Goal: Task Accomplishment & Management: Manage account settings

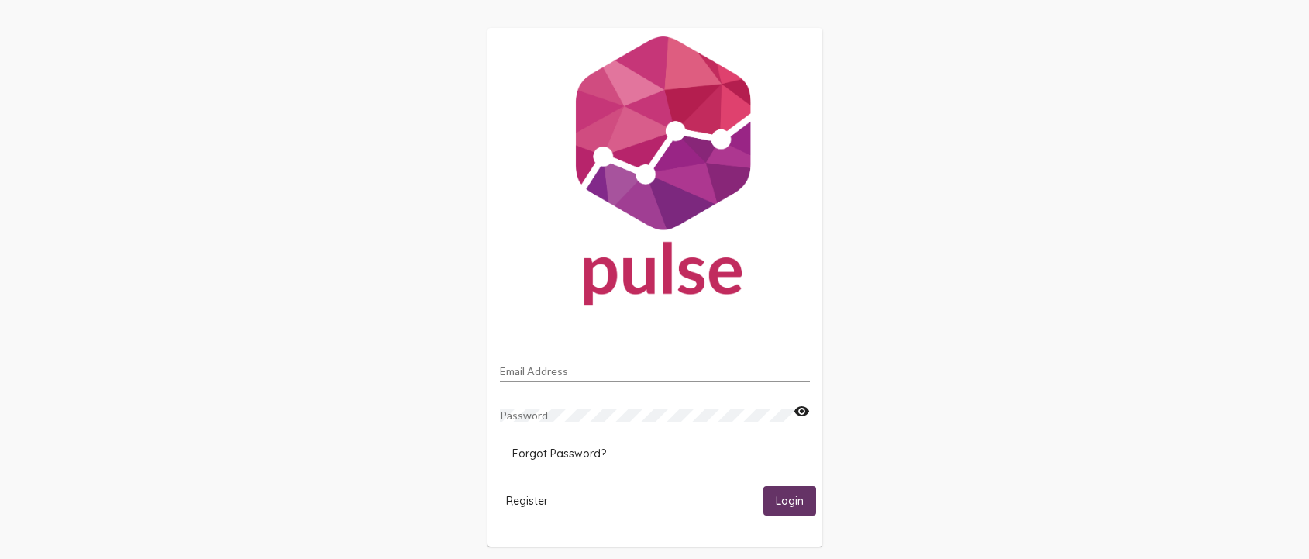
click at [575, 370] on input "Email Address" at bounding box center [655, 371] width 310 height 12
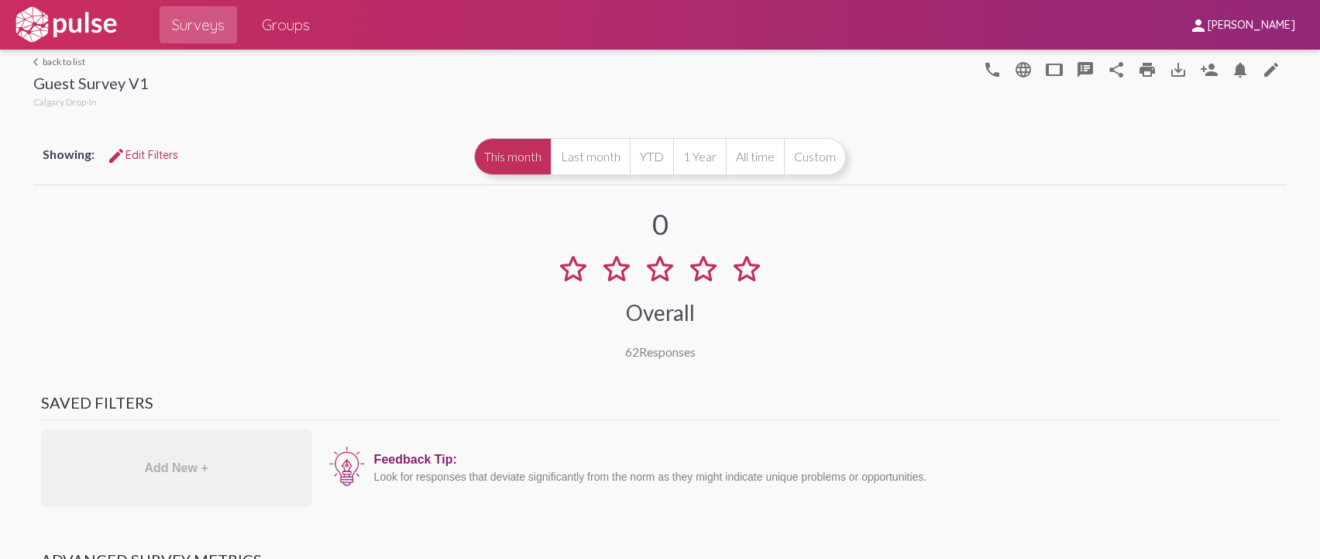
click at [46, 60] on link "arrow_back_ios back to list" at bounding box center [90, 62] width 115 height 12
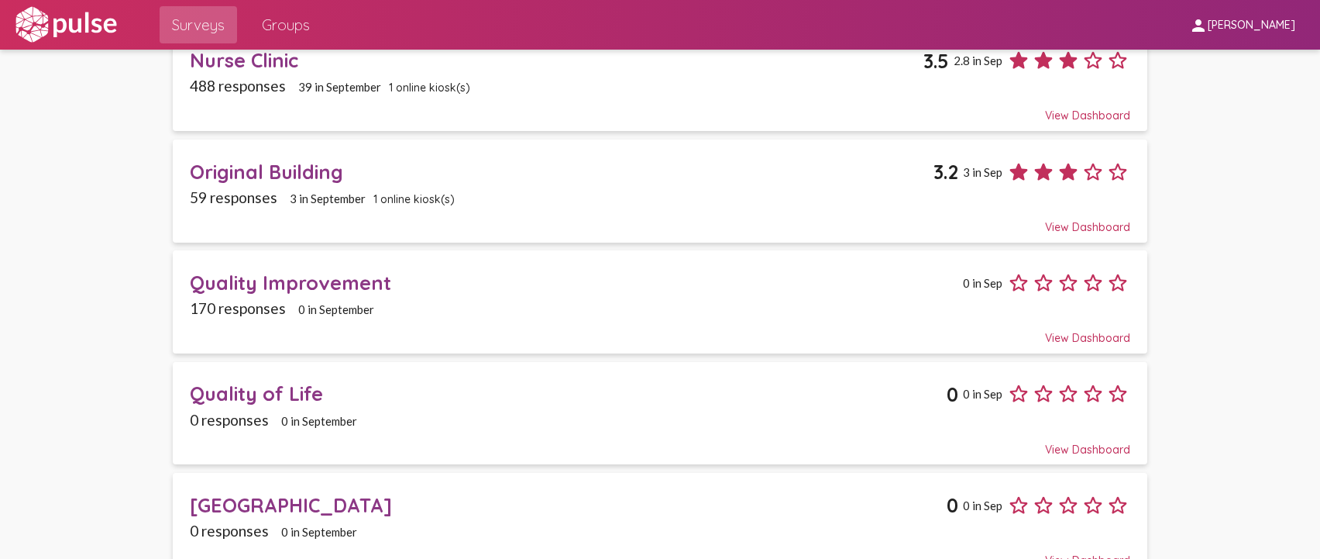
scroll to position [465, 0]
click at [561, 189] on div "59 responses 3 in [DATE] online kiosk(s)" at bounding box center [660, 198] width 941 height 18
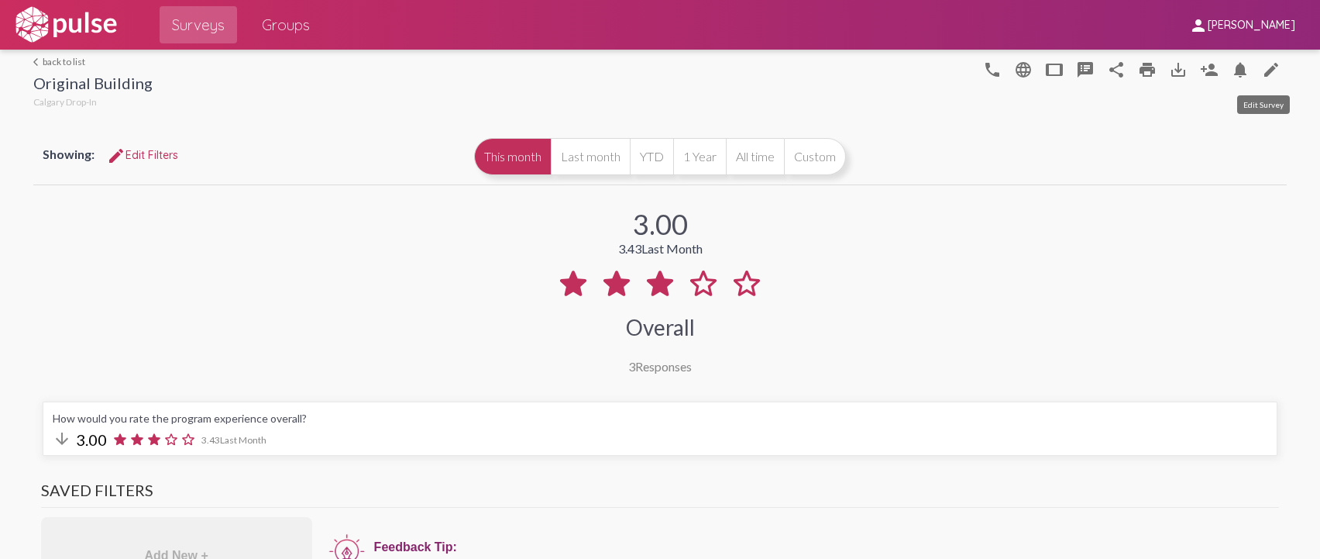
click at [1264, 73] on mat-icon "edit" at bounding box center [1271, 69] width 19 height 19
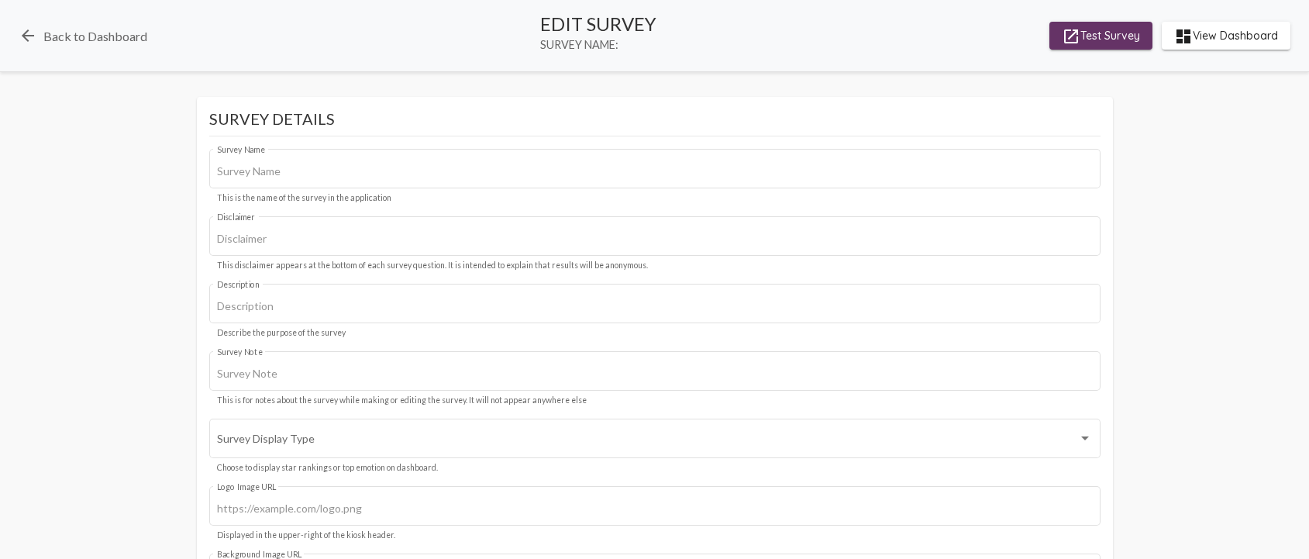
type input "Original Building"
type input "We value your privacy, your identity will remain anonymous."
type input "#c12f5c"
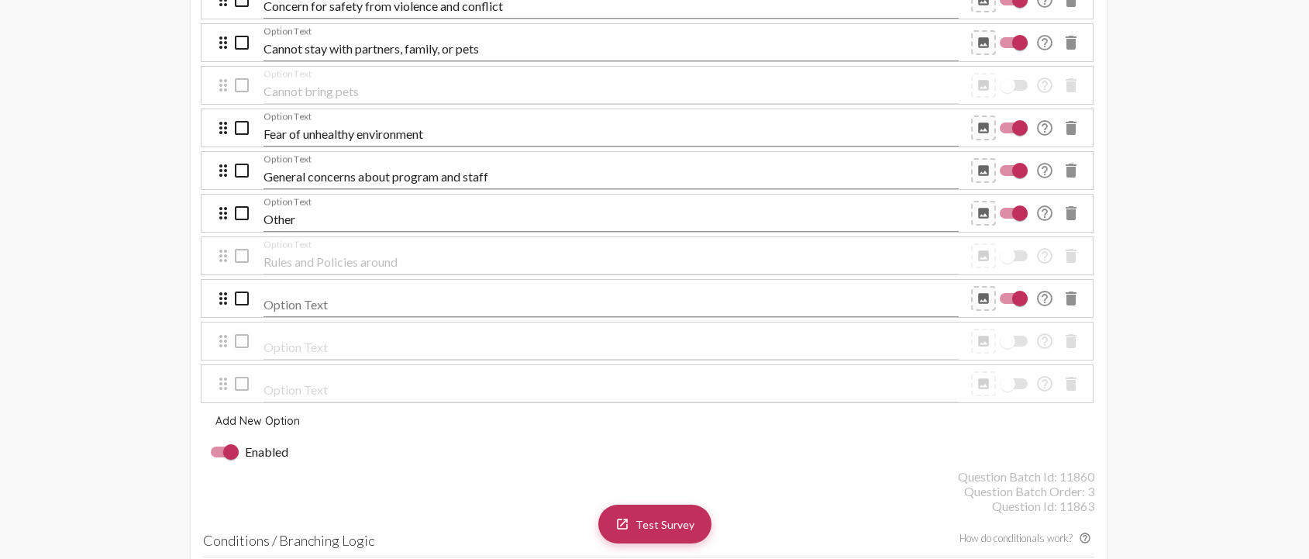
scroll to position [5889, 0]
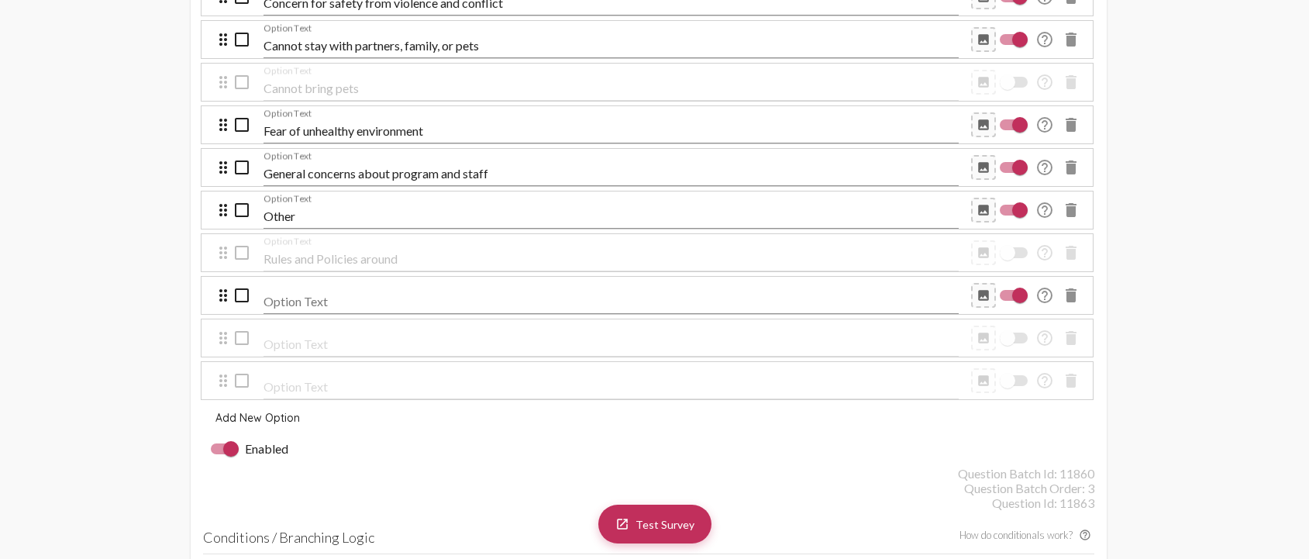
click at [1068, 293] on mat-icon "delete" at bounding box center [1070, 295] width 19 height 19
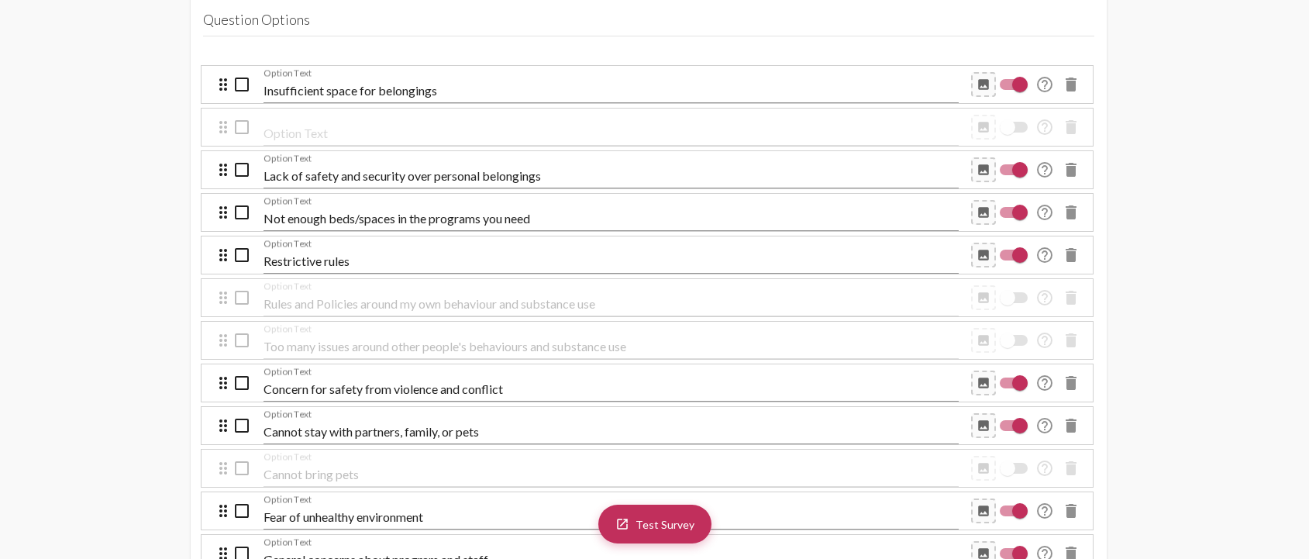
scroll to position [5501, 0]
click at [1016, 86] on div at bounding box center [1019, 85] width 15 height 15
click at [1007, 91] on input "checkbox" at bounding box center [1006, 91] width 1 height 1
checkbox input "false"
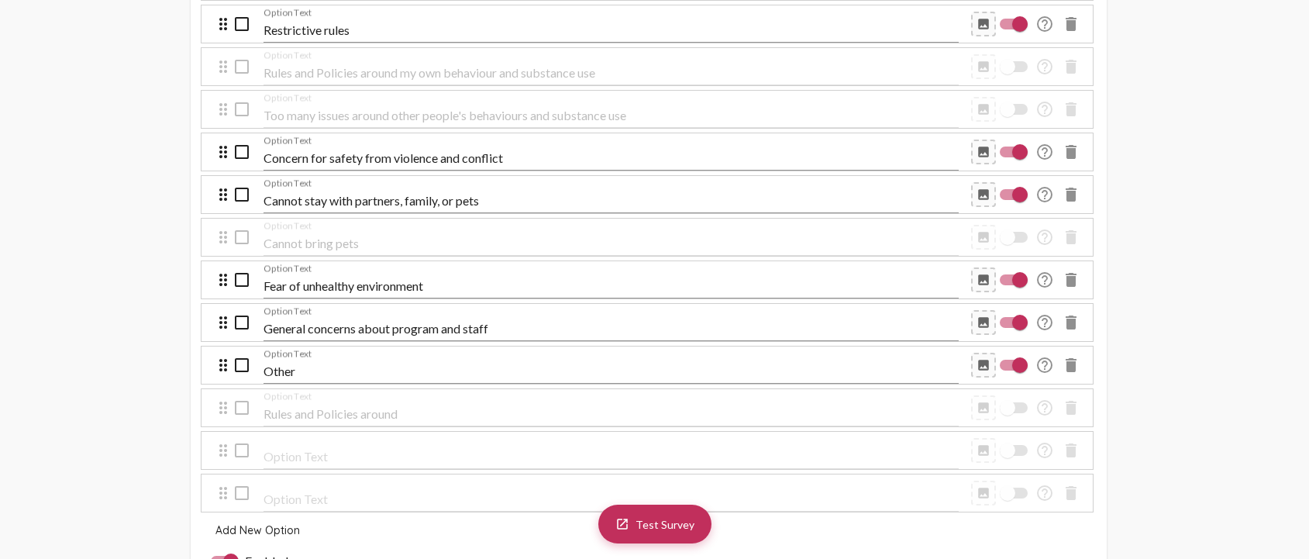
scroll to position [5811, 0]
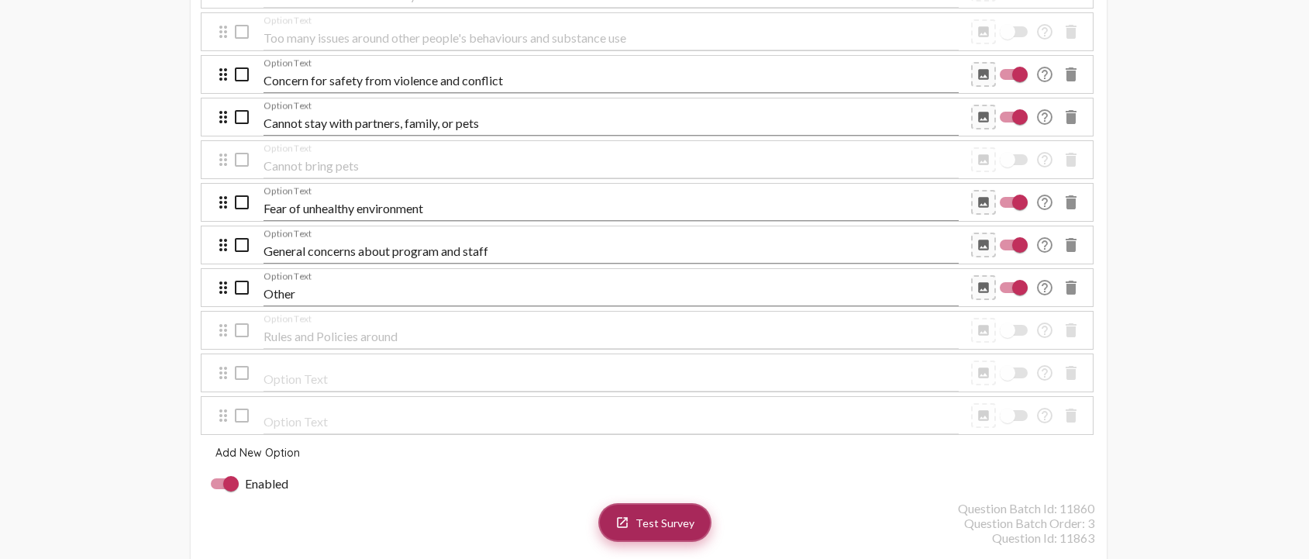
click at [655, 518] on span "Test Survey" at bounding box center [664, 522] width 59 height 13
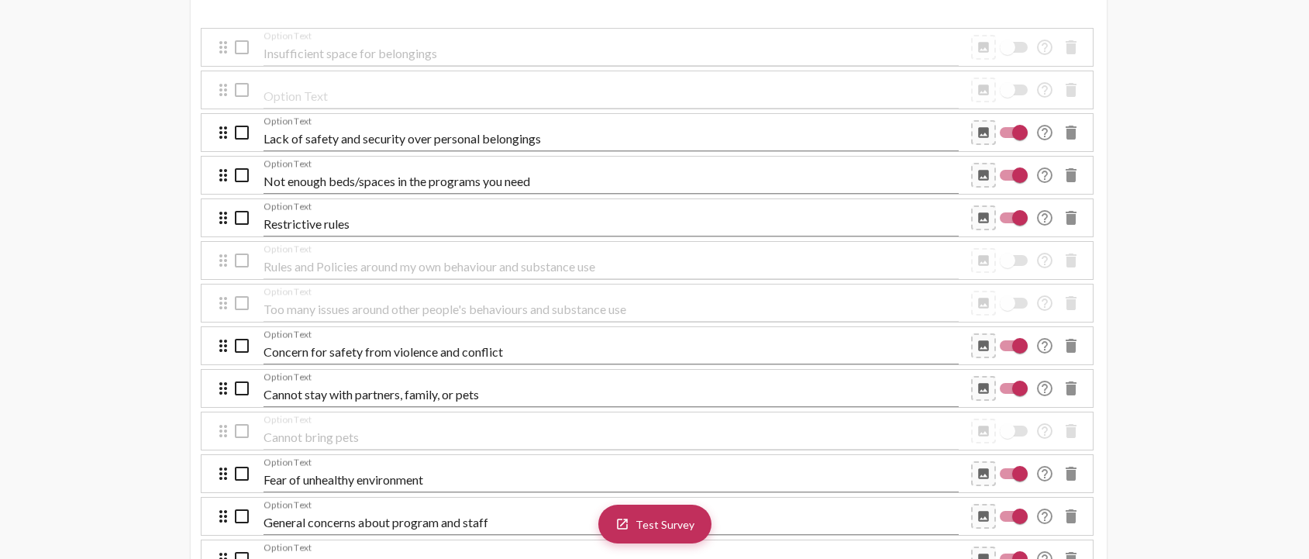
scroll to position [5501, 0]
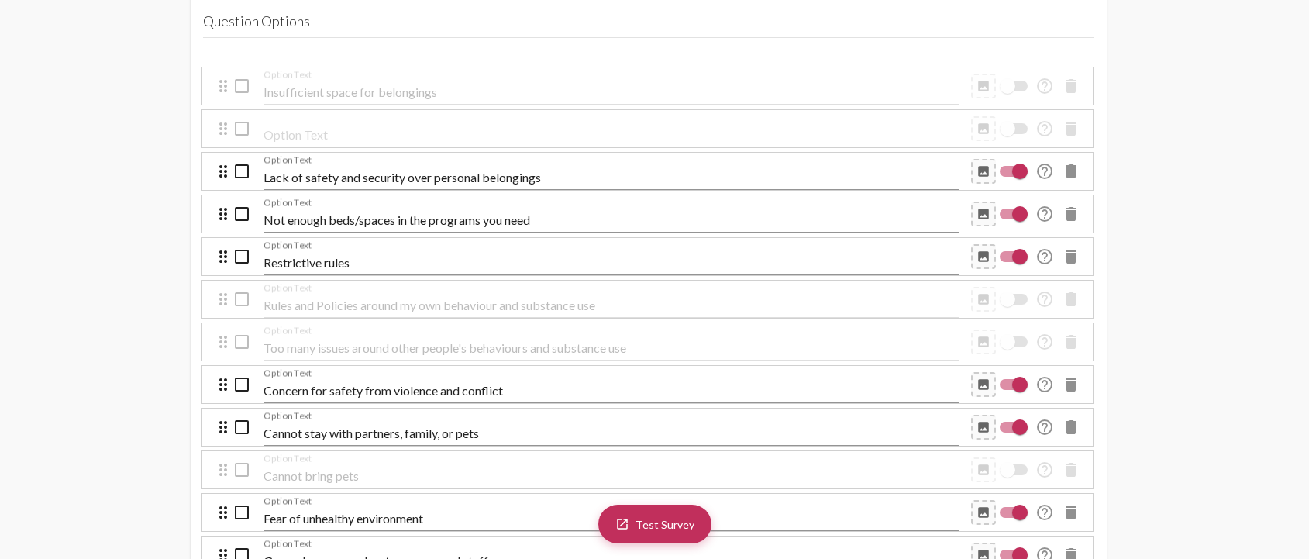
click at [1066, 132] on mat-icon "delete" at bounding box center [1070, 128] width 19 height 19
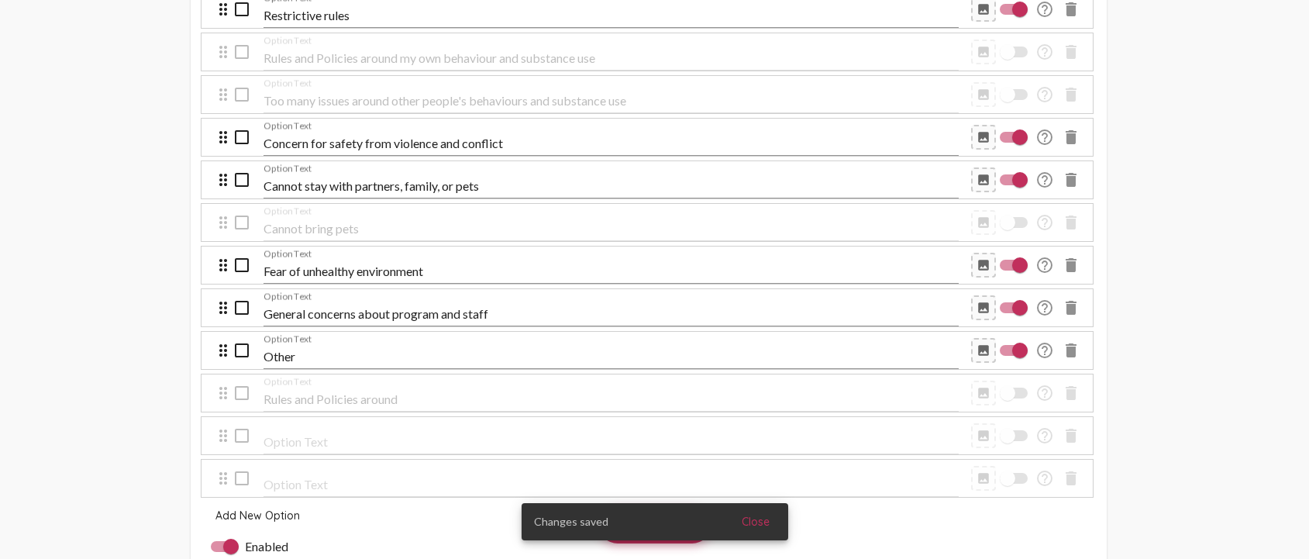
scroll to position [5734, 0]
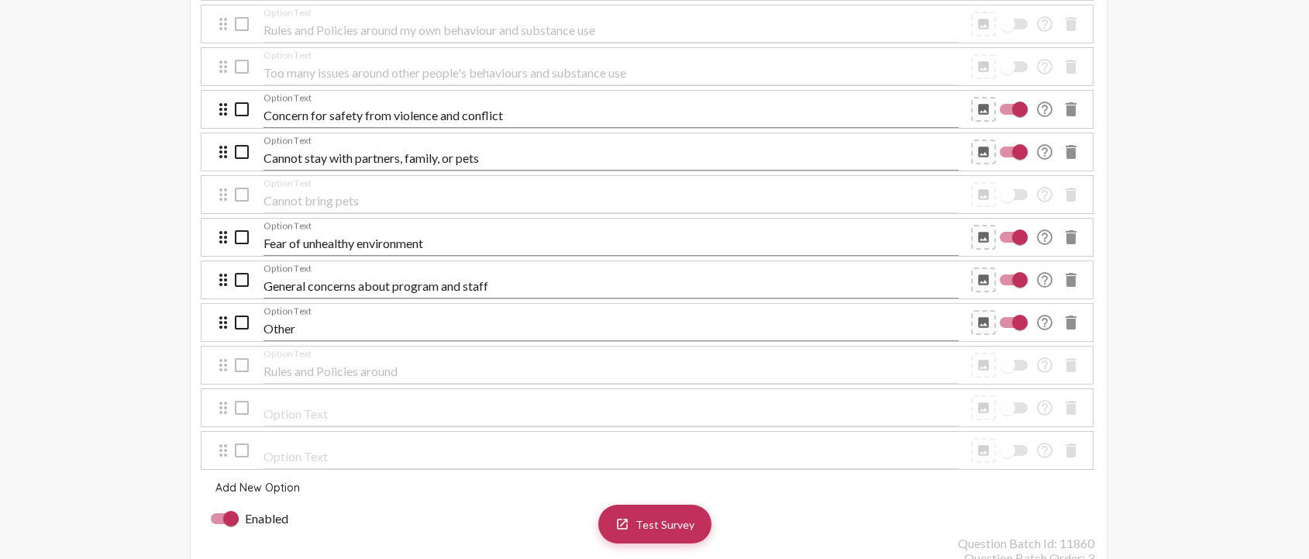
click at [1074, 410] on mat-icon "delete" at bounding box center [1070, 407] width 19 height 19
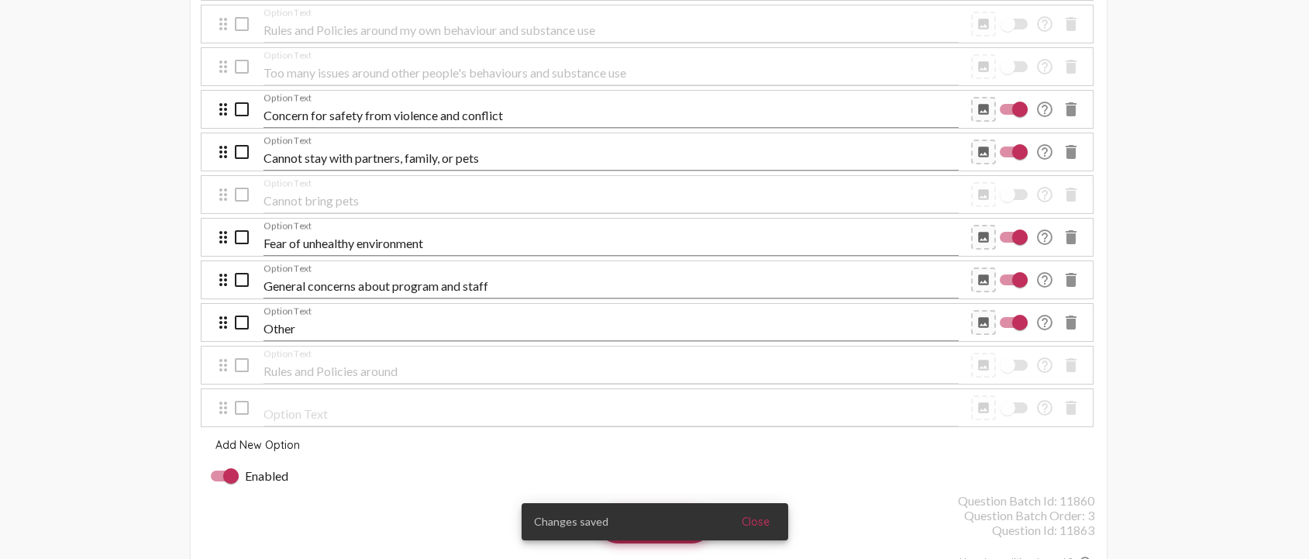
click at [1074, 411] on mat-icon "delete" at bounding box center [1070, 407] width 19 height 19
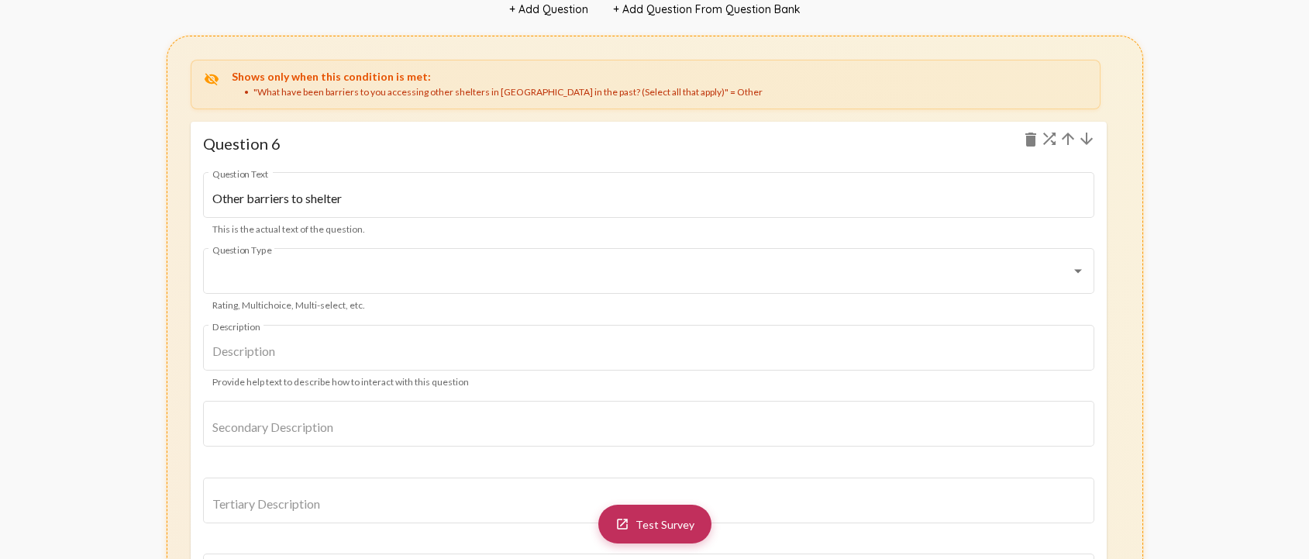
scroll to position [7593, 0]
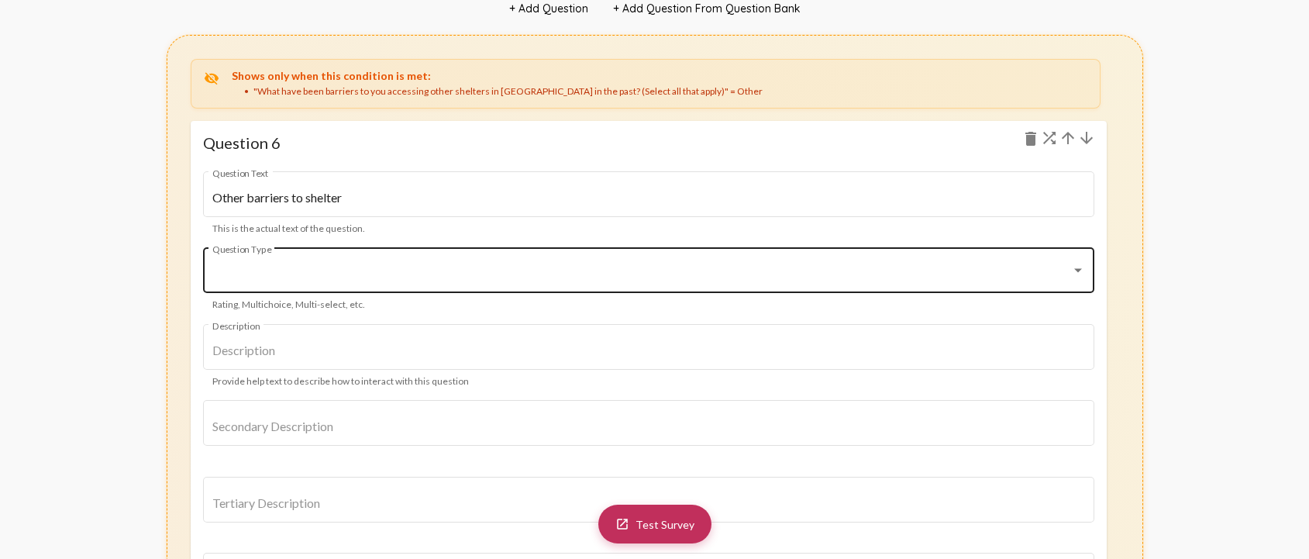
click at [386, 267] on div at bounding box center [641, 274] width 858 height 14
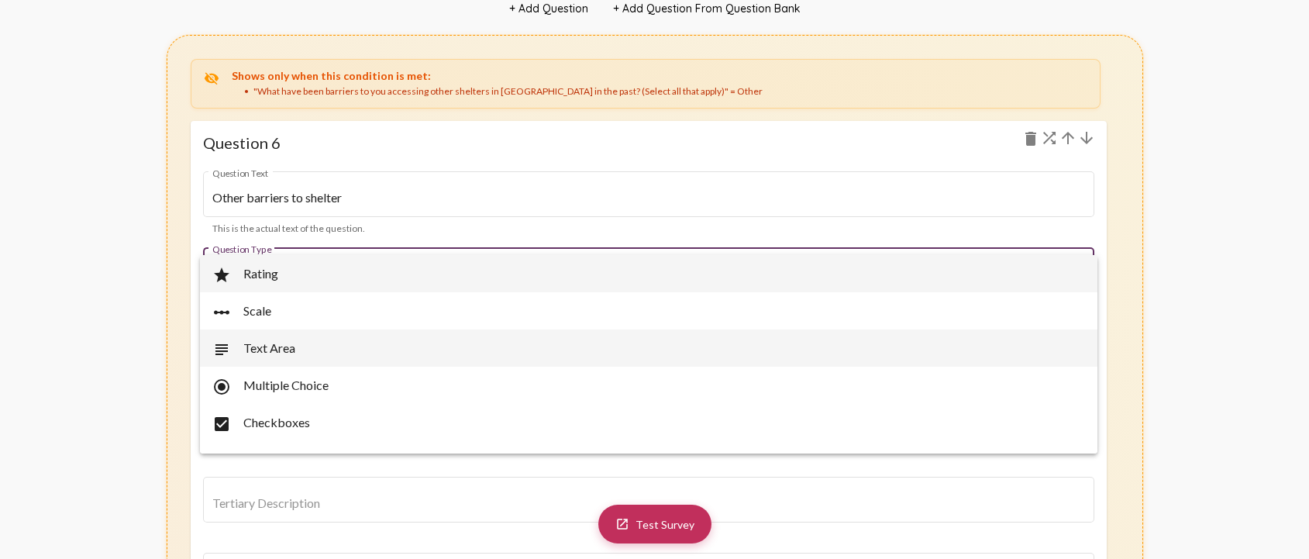
click at [304, 348] on span "subject Text Area" at bounding box center [648, 347] width 872 height 37
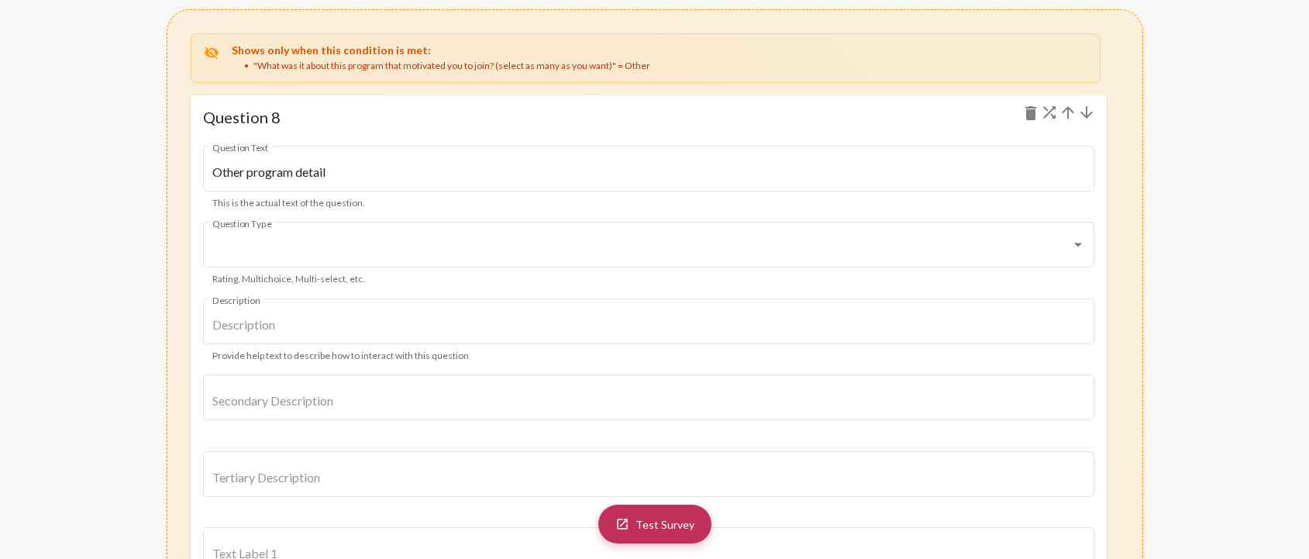
scroll to position [10073, 0]
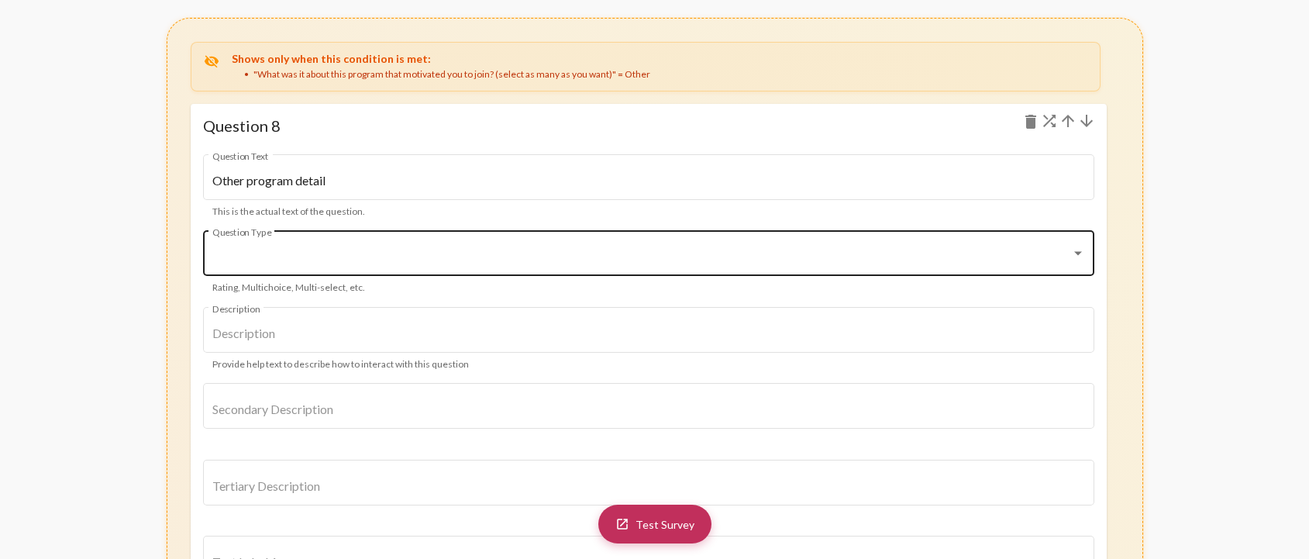
click at [447, 243] on div "Question Type" at bounding box center [648, 251] width 872 height 49
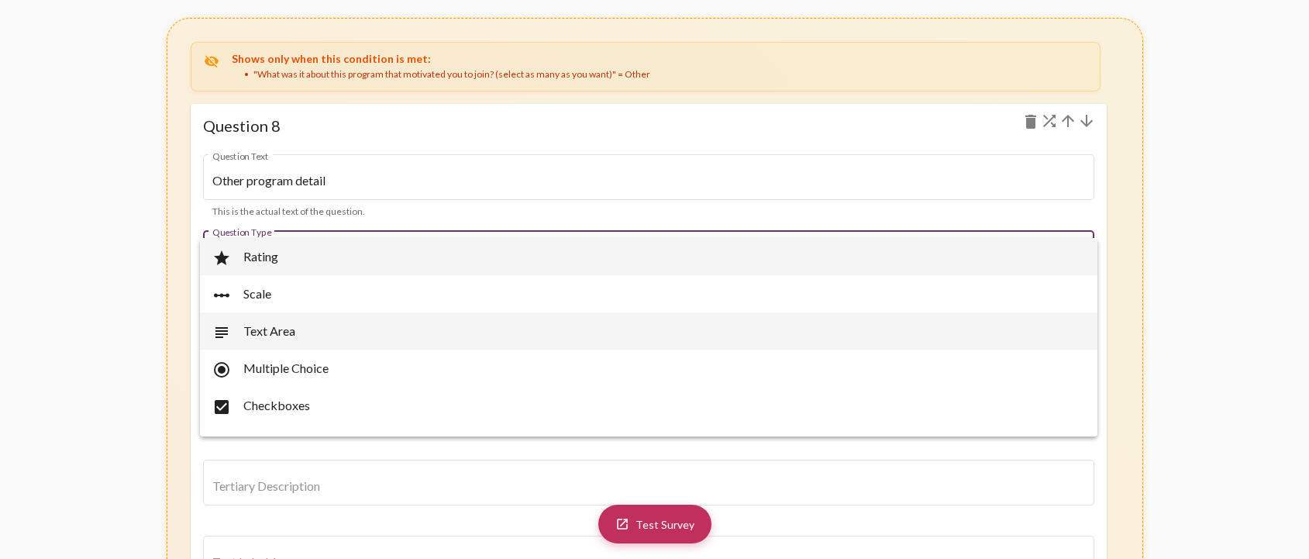
click at [310, 328] on span "subject Text Area" at bounding box center [648, 330] width 872 height 37
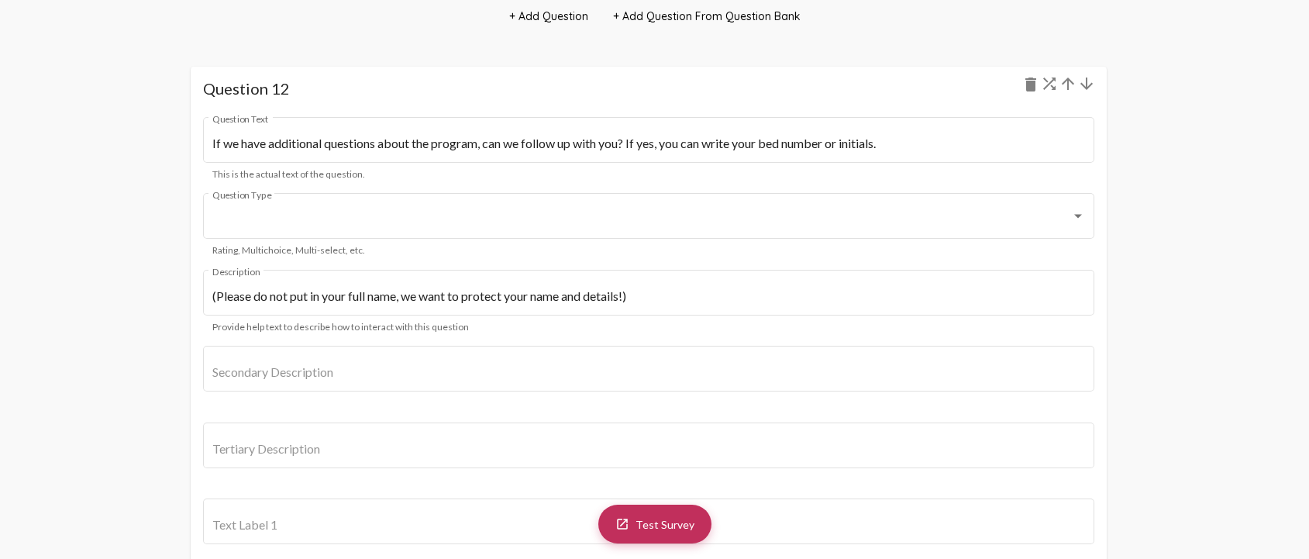
scroll to position [13327, 0]
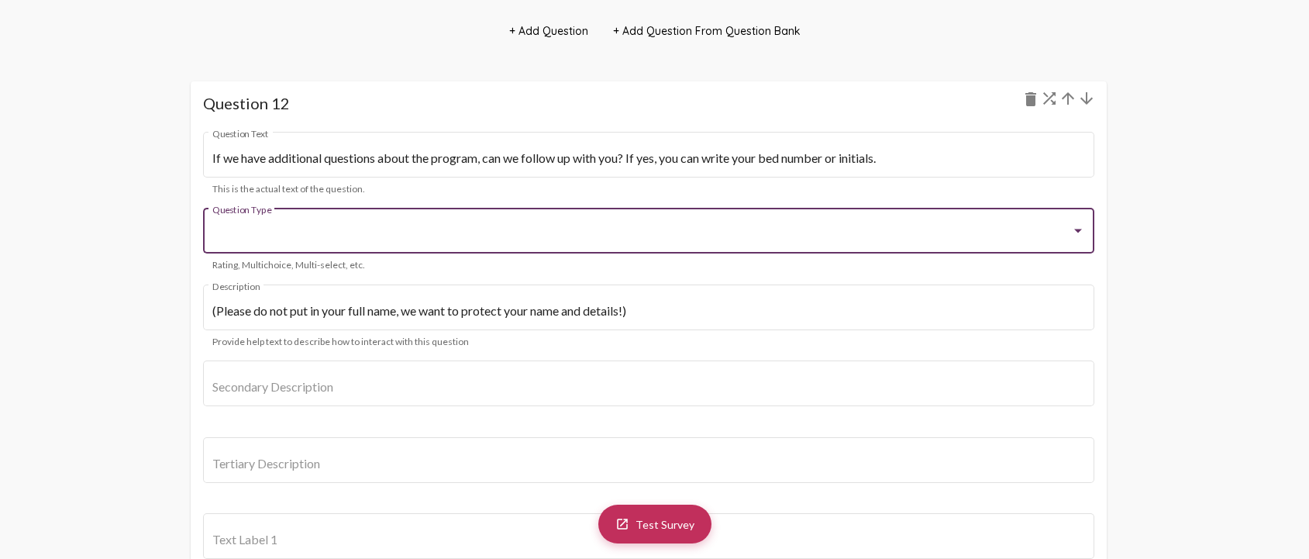
click at [327, 229] on div at bounding box center [641, 234] width 858 height 14
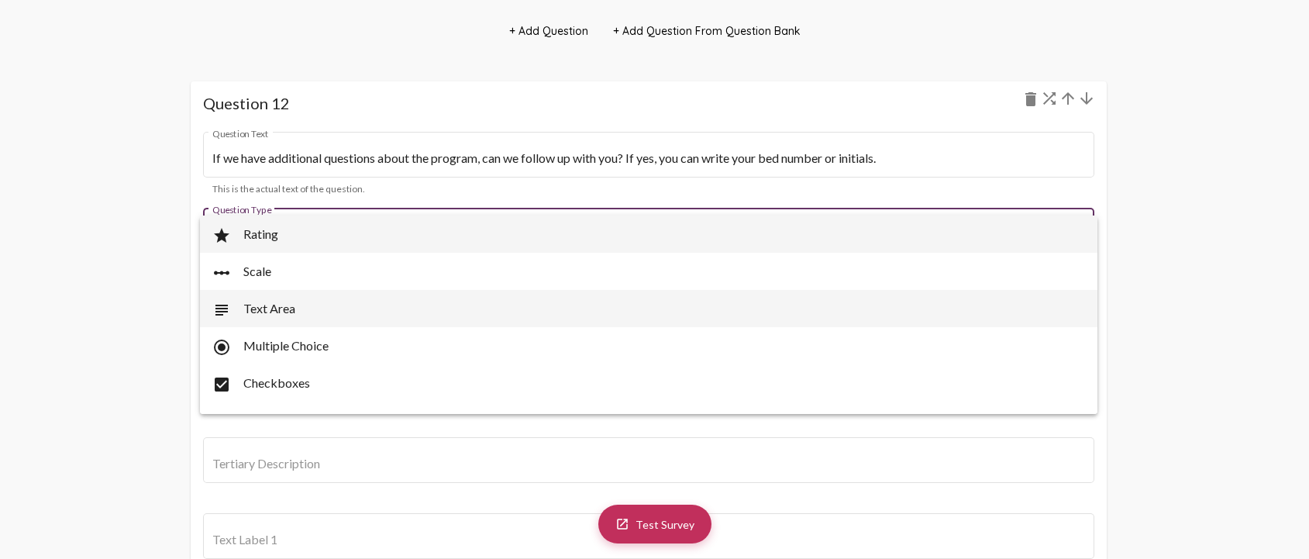
click at [287, 302] on span "subject Text Area" at bounding box center [648, 308] width 872 height 37
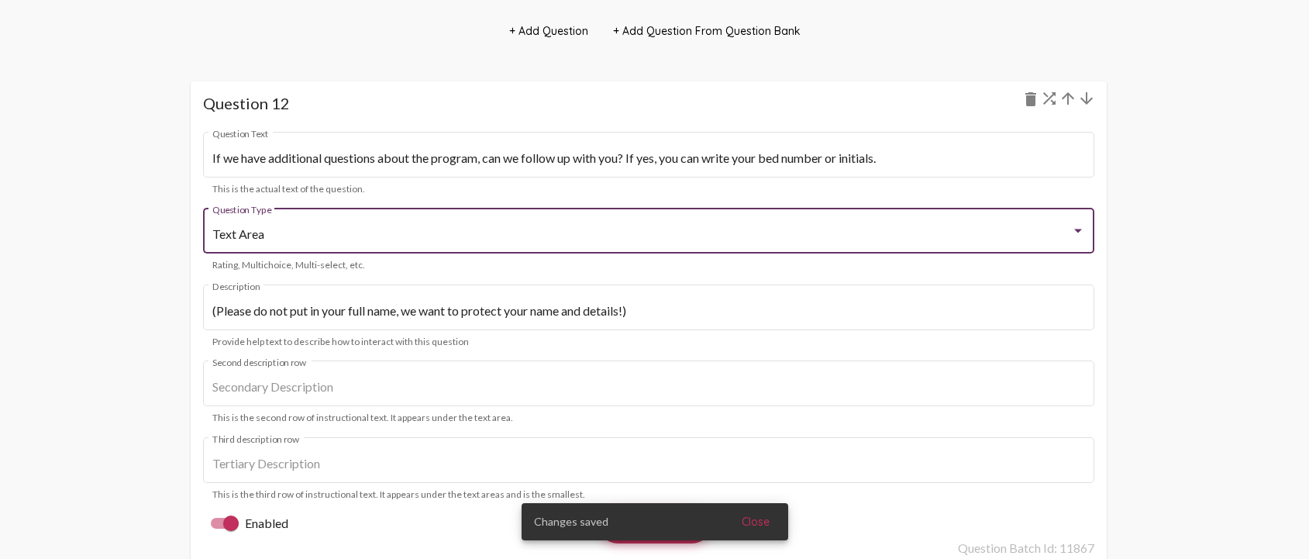
click at [1129, 297] on div "shuffle arrow_upward arrow_downward Question 12 delete If we have additional qu…" at bounding box center [655, 405] width 976 height 697
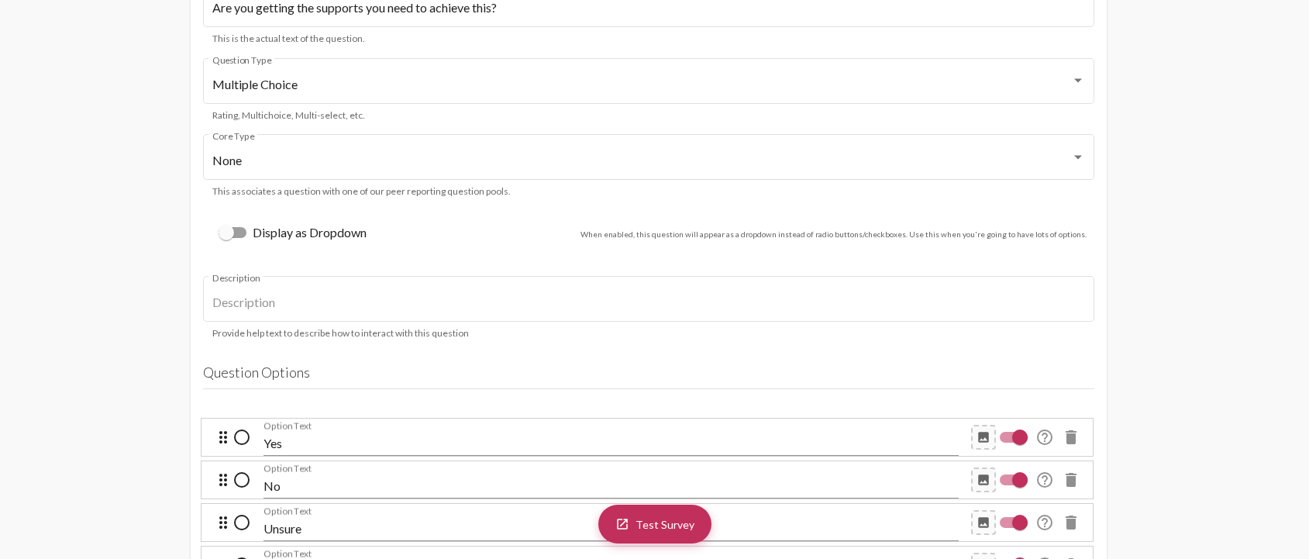
scroll to position [14102, 0]
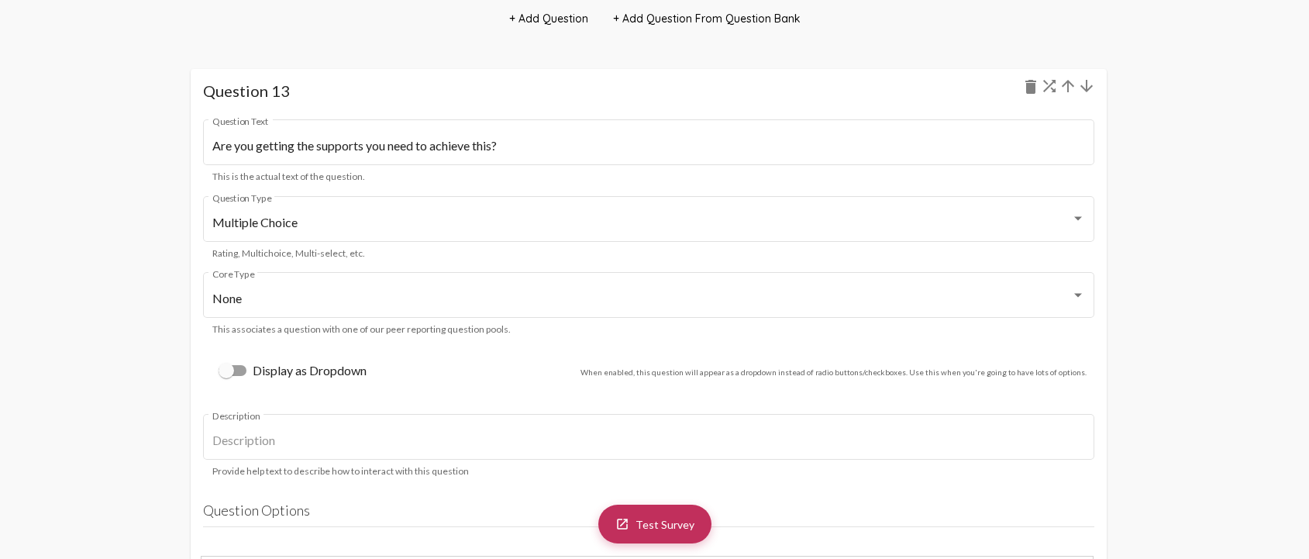
click at [1067, 87] on mat-icon "arrow_upward" at bounding box center [1067, 86] width 19 height 19
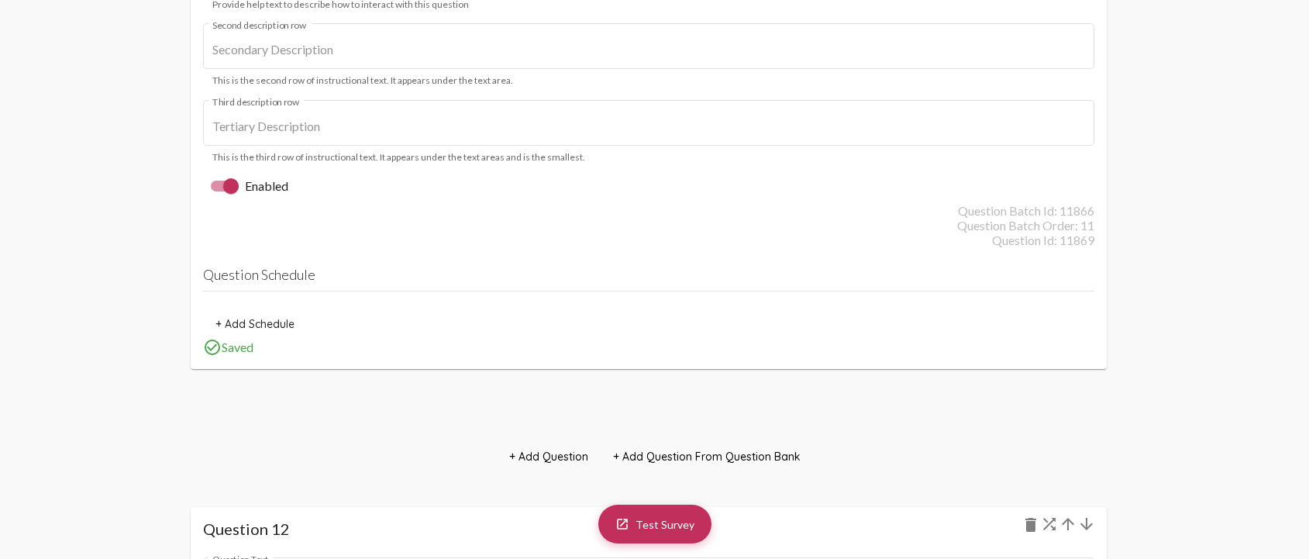
scroll to position [12981, 0]
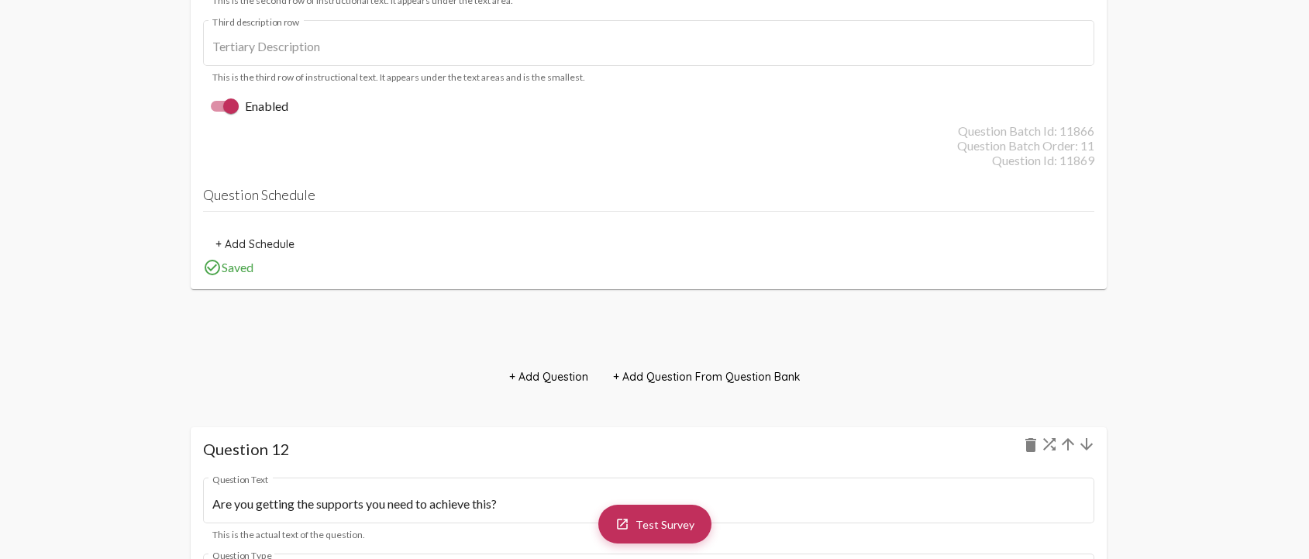
click at [1066, 447] on mat-icon "arrow_upward" at bounding box center [1067, 444] width 19 height 19
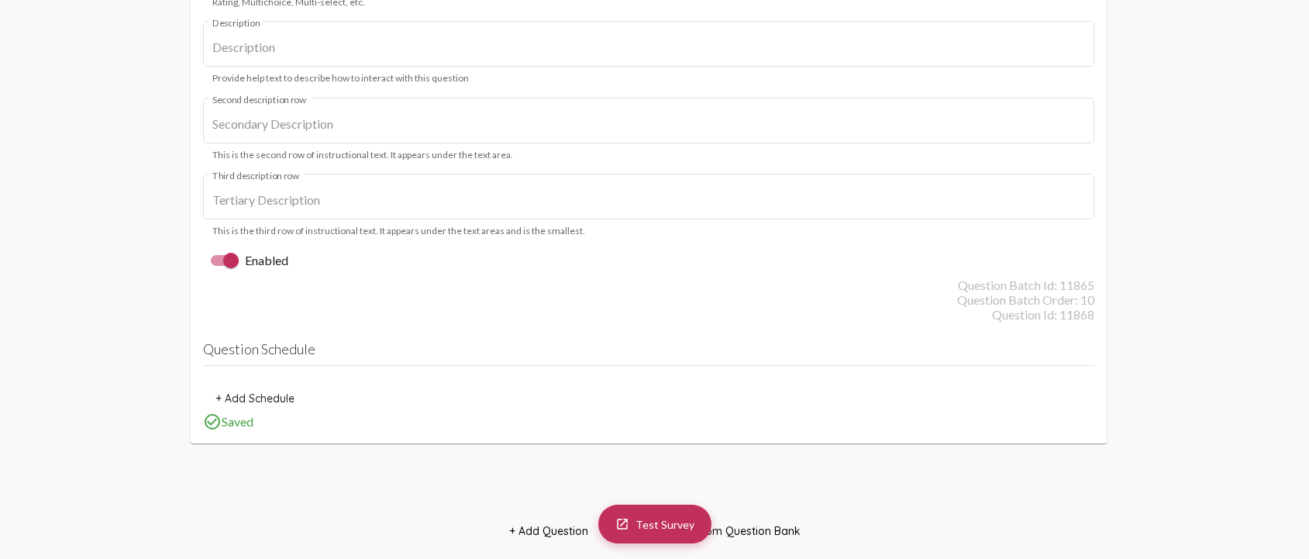
scroll to position [11938, 0]
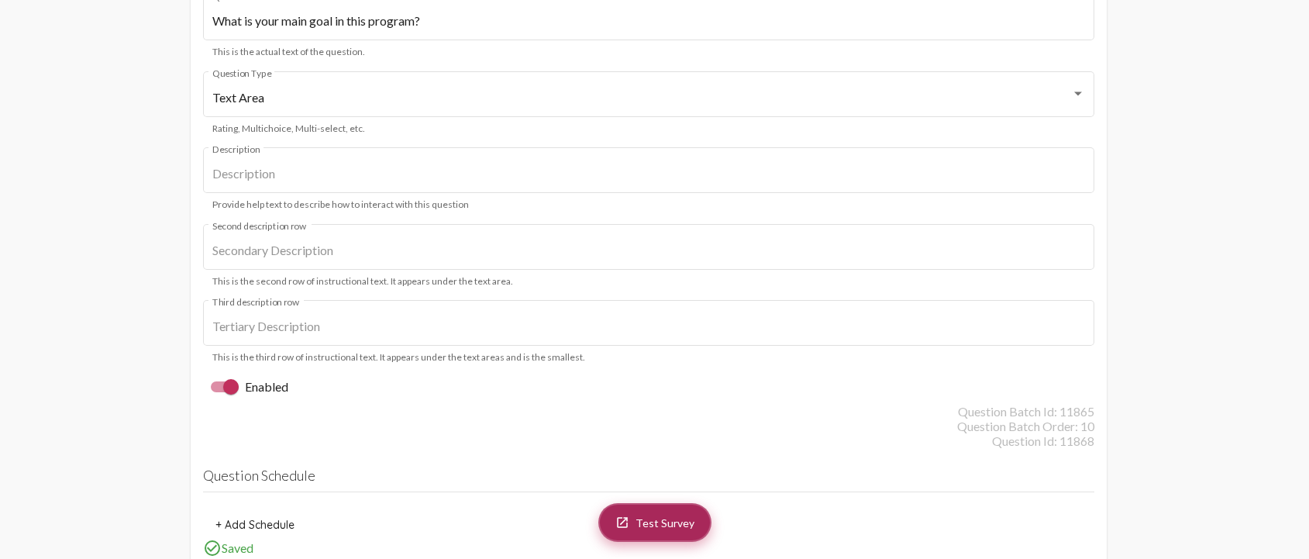
click at [652, 521] on span "Test Survey" at bounding box center [664, 522] width 59 height 13
